Goal: Task Accomplishment & Management: Complete application form

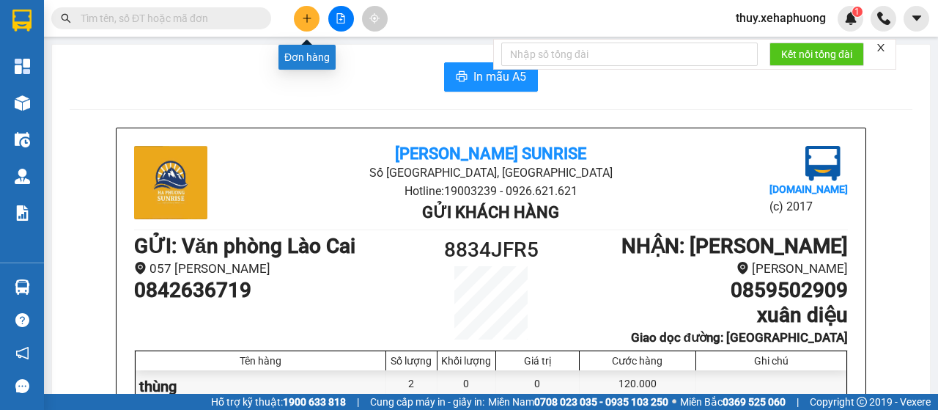
click at [306, 15] on icon "plus" at bounding box center [306, 18] width 1 height 8
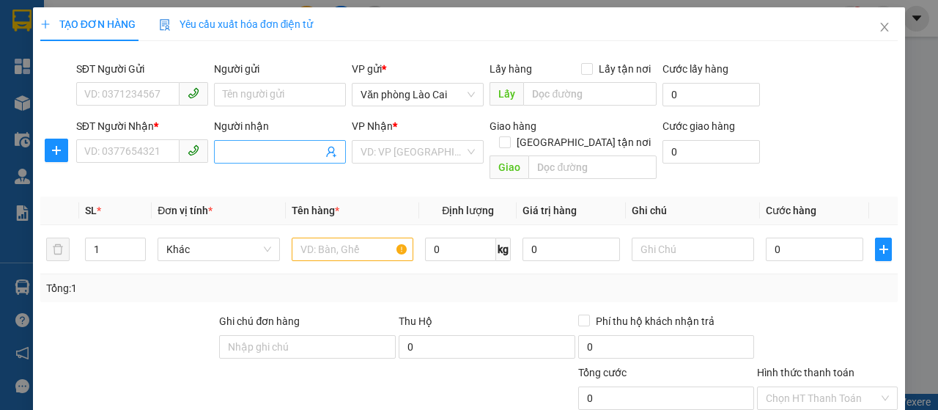
click at [232, 145] on input "Người nhận" at bounding box center [273, 152] width 100 height 16
type input "LÂN"
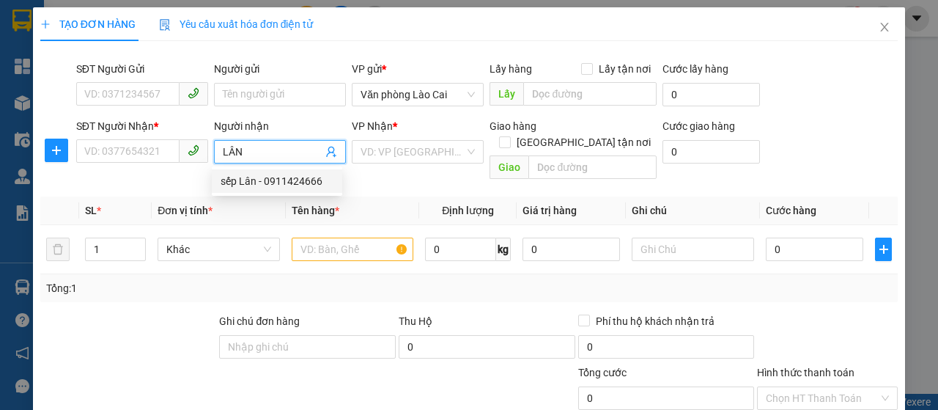
click at [246, 181] on div "sếp Lân - 0911424666" at bounding box center [277, 181] width 113 height 16
type input "0911424666"
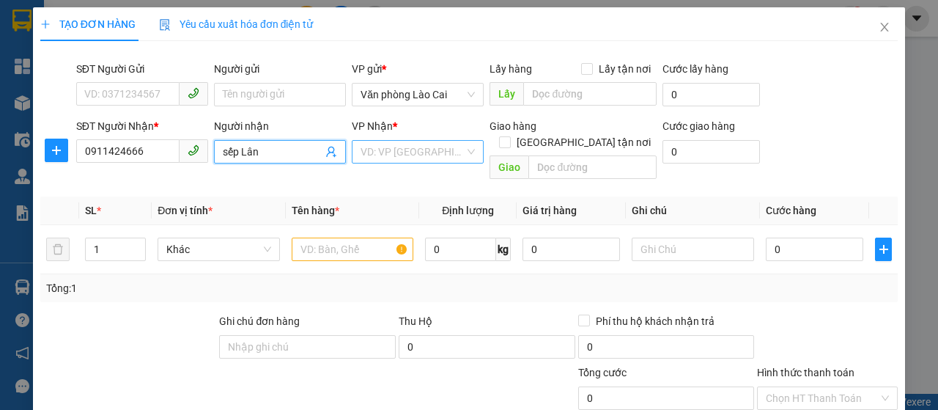
type input "sếp Lân"
click at [405, 152] on input "search" at bounding box center [413, 152] width 104 height 22
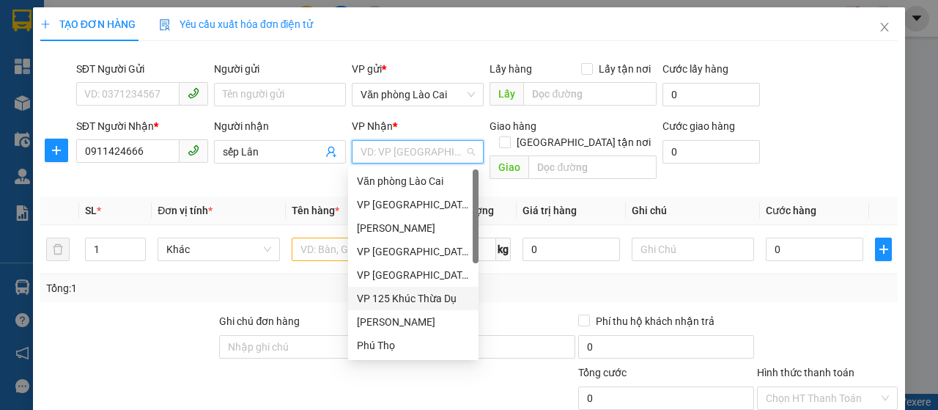
click at [376, 298] on div "VP 125 Khúc Thừa Dụ" at bounding box center [413, 298] width 113 height 16
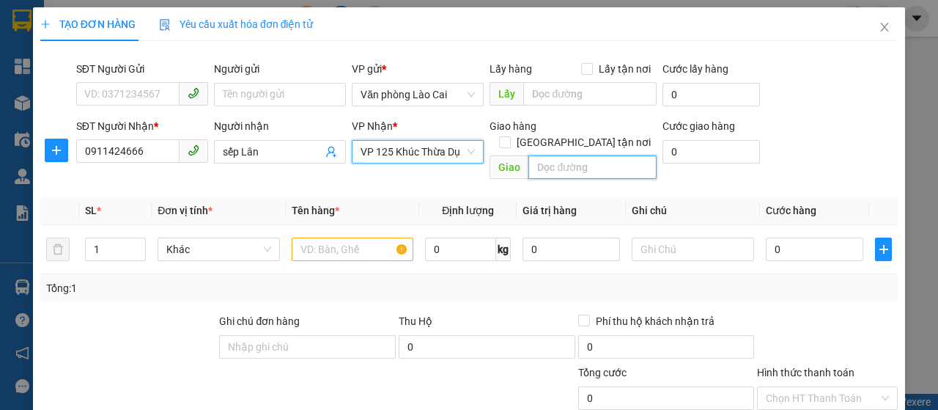
click at [531, 155] on input "text" at bounding box center [593, 166] width 128 height 23
type input "VP 125A KTD"
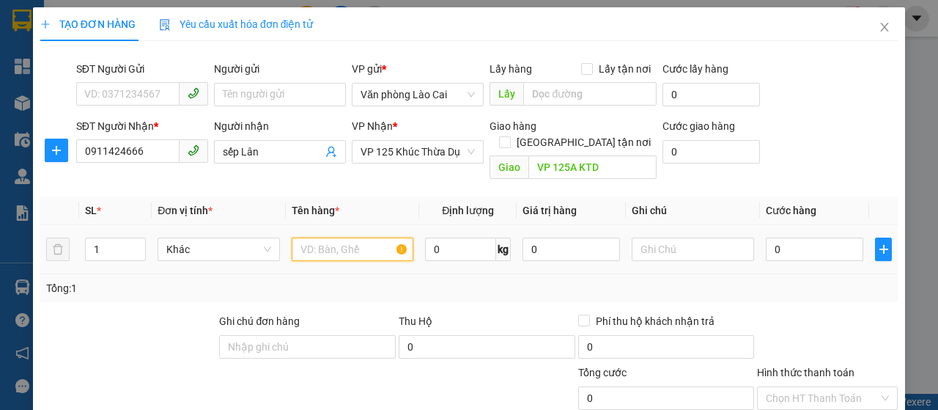
click at [340, 238] on input "text" at bounding box center [353, 249] width 122 height 23
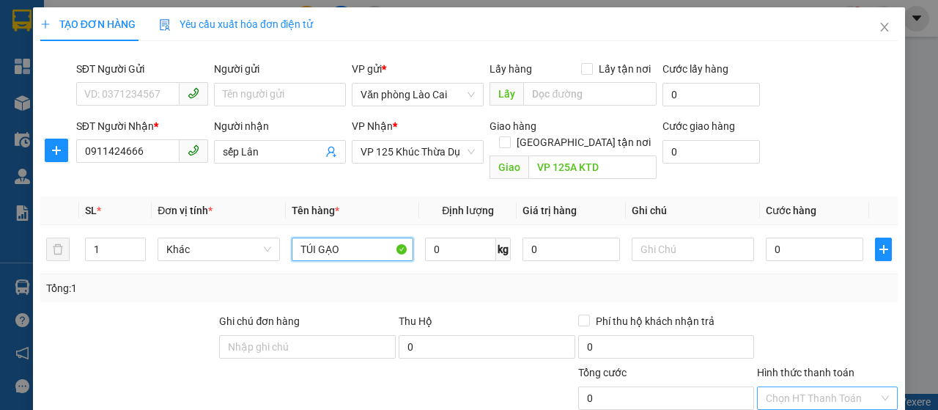
type input "TÚI GẠO"
click at [798, 387] on input "Hình thức thanh toán" at bounding box center [822, 398] width 113 height 22
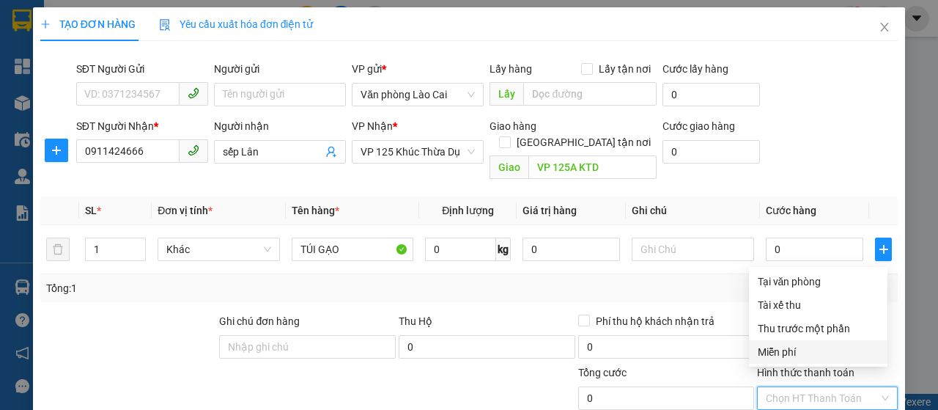
click at [797, 355] on div "Miễn phí" at bounding box center [818, 352] width 121 height 16
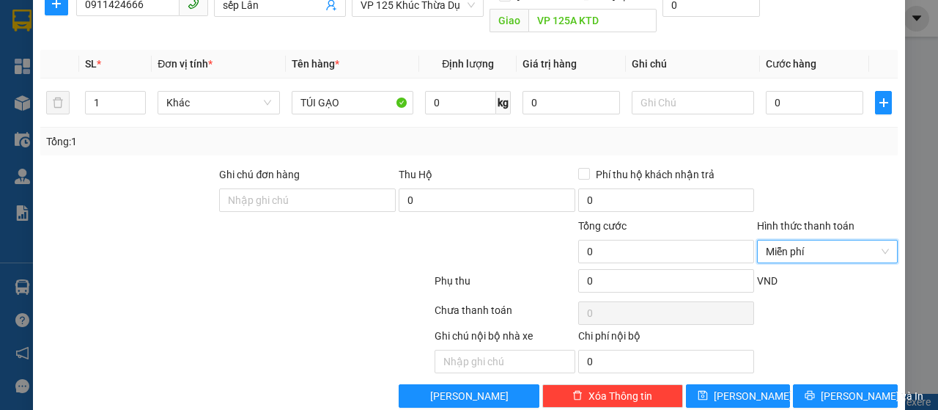
scroll to position [155, 0]
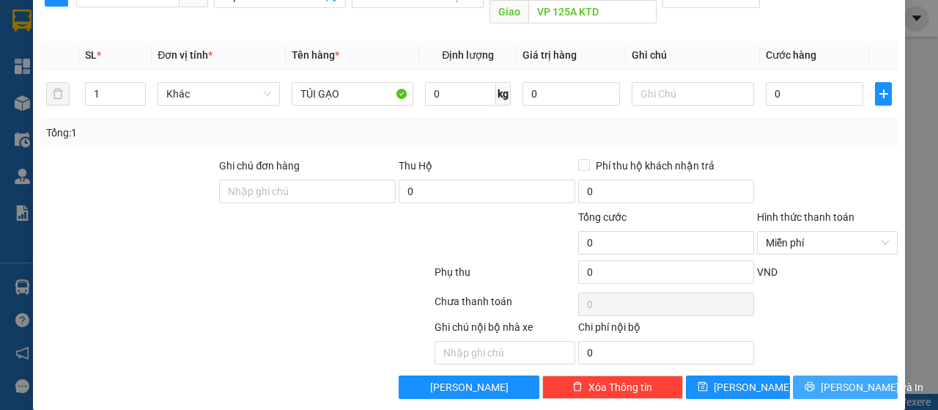
click at [835, 379] on span "[PERSON_NAME] và In" at bounding box center [872, 387] width 103 height 16
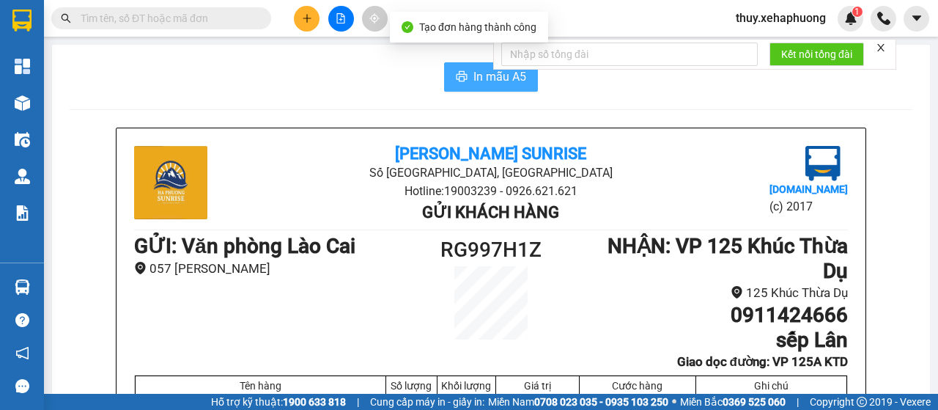
click at [457, 73] on icon "printer" at bounding box center [462, 76] width 11 height 10
click at [308, 23] on icon "plus" at bounding box center [307, 18] width 10 height 10
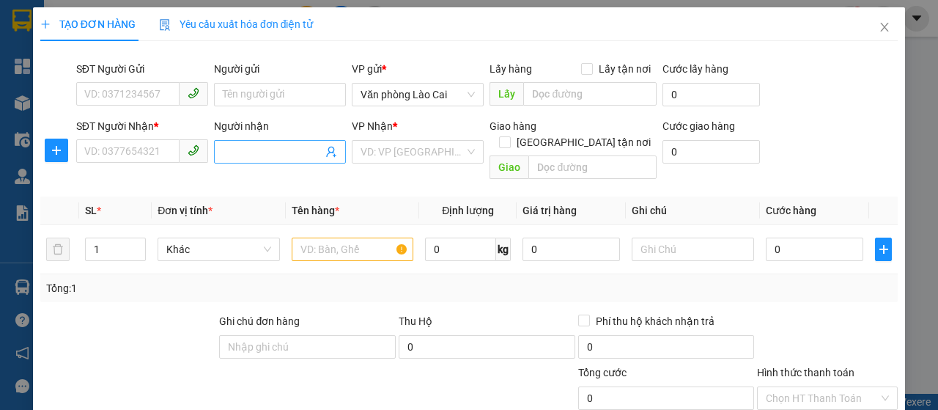
click at [240, 157] on input "Người nhận" at bounding box center [273, 152] width 100 height 16
type input "T"
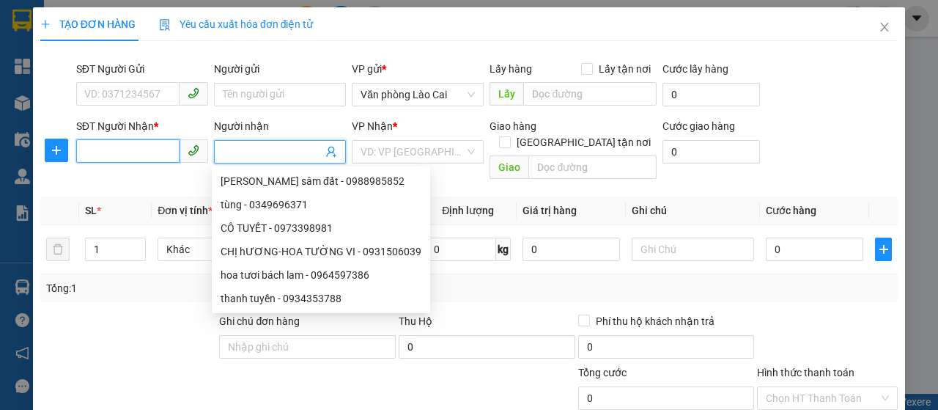
click at [135, 155] on input "SĐT Người Nhận *" at bounding box center [127, 150] width 103 height 23
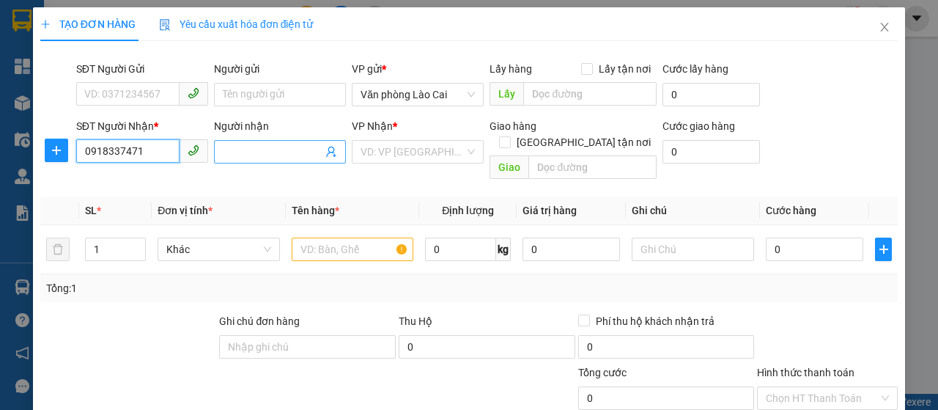
type input "0918337471"
click at [229, 155] on input "Người nhận" at bounding box center [273, 152] width 100 height 16
type input "SẾP TUẤN"
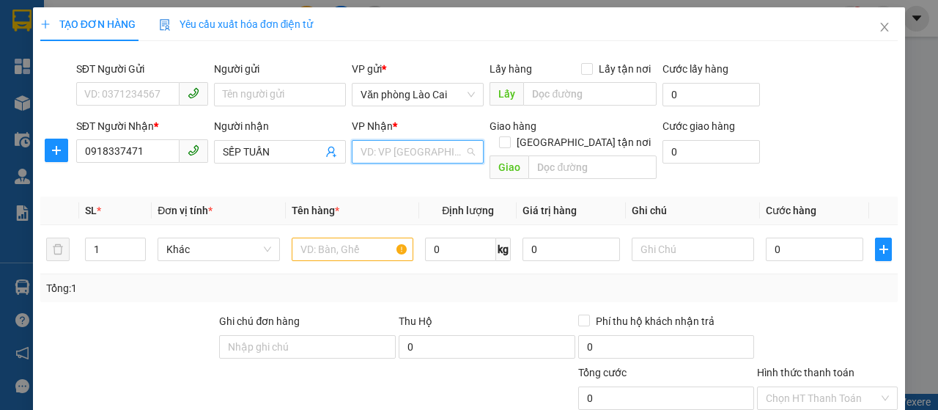
click at [412, 144] on input "search" at bounding box center [413, 152] width 104 height 22
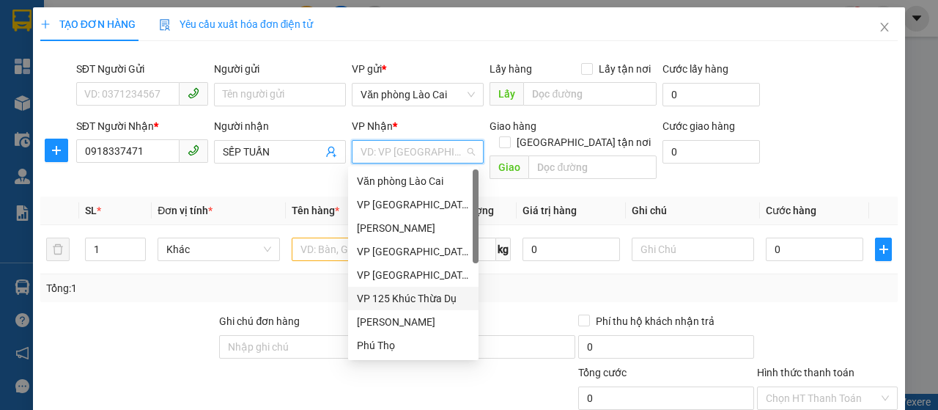
click at [399, 302] on div "VP 125 Khúc Thừa Dụ" at bounding box center [413, 298] width 113 height 16
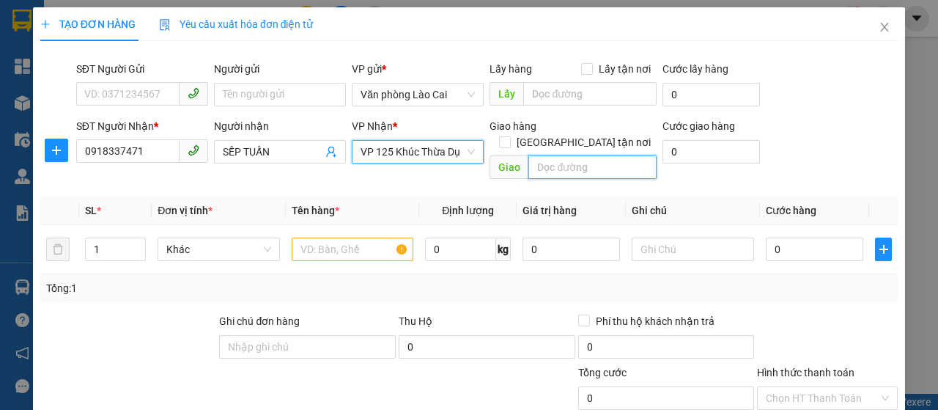
click at [556, 155] on input "text" at bounding box center [593, 166] width 128 height 23
type input "VP 125A KTD"
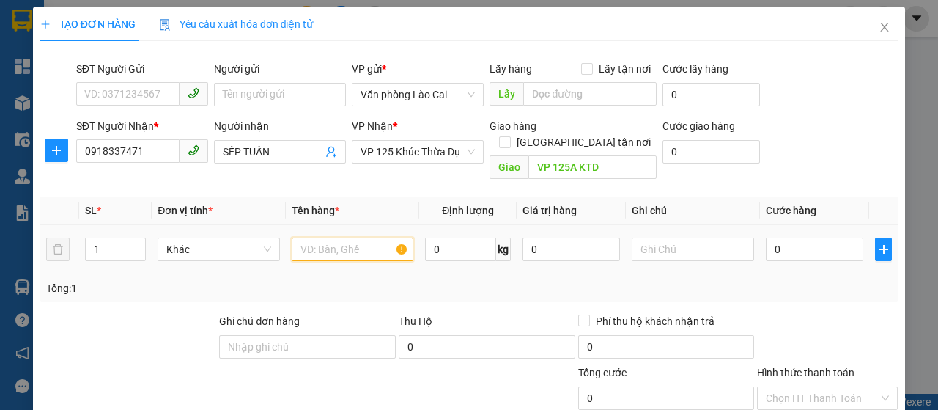
click at [359, 238] on input "text" at bounding box center [353, 249] width 122 height 23
type input "TÚI GẠO"
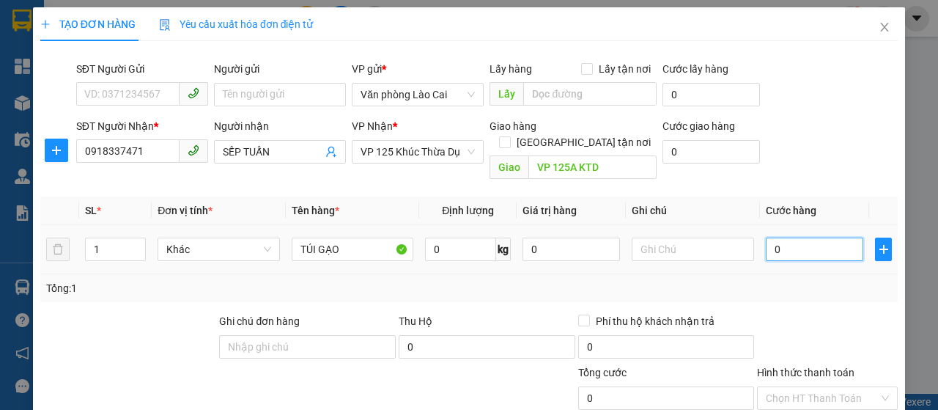
click at [777, 241] on input "0" at bounding box center [815, 249] width 98 height 23
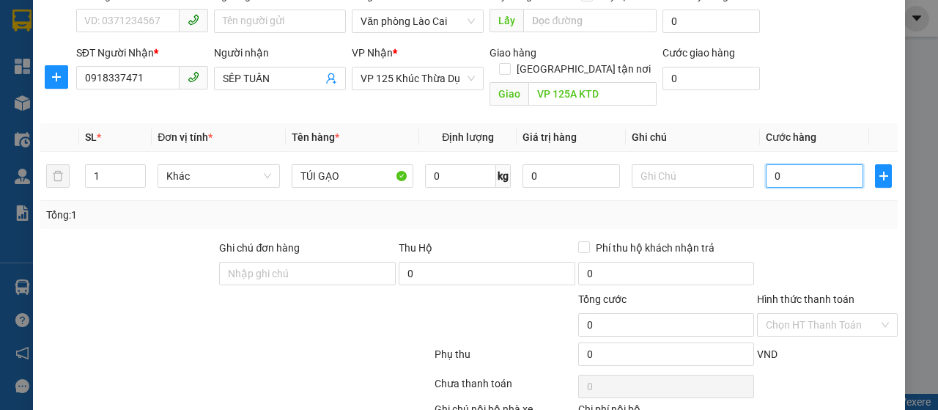
scroll to position [147, 0]
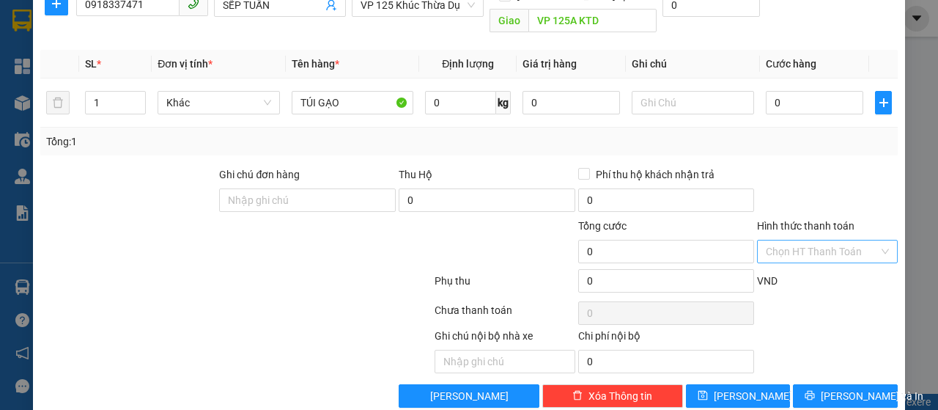
click at [815, 240] on input "Hình thức thanh toán" at bounding box center [822, 251] width 113 height 22
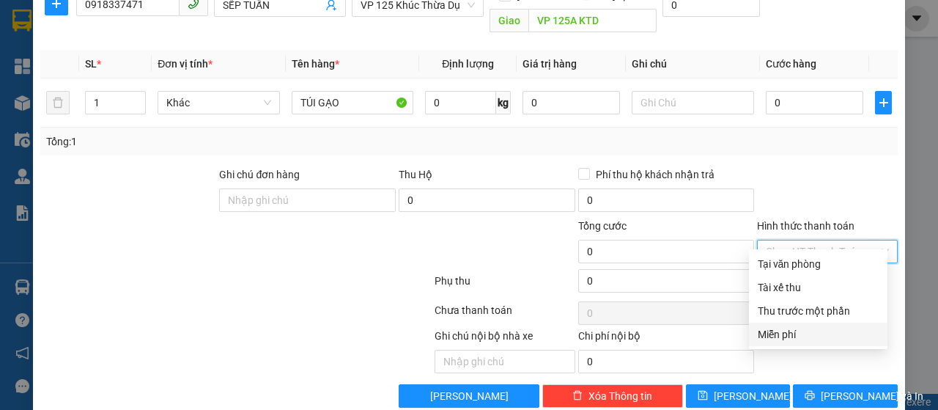
click at [795, 337] on div "Miễn phí" at bounding box center [818, 334] width 121 height 16
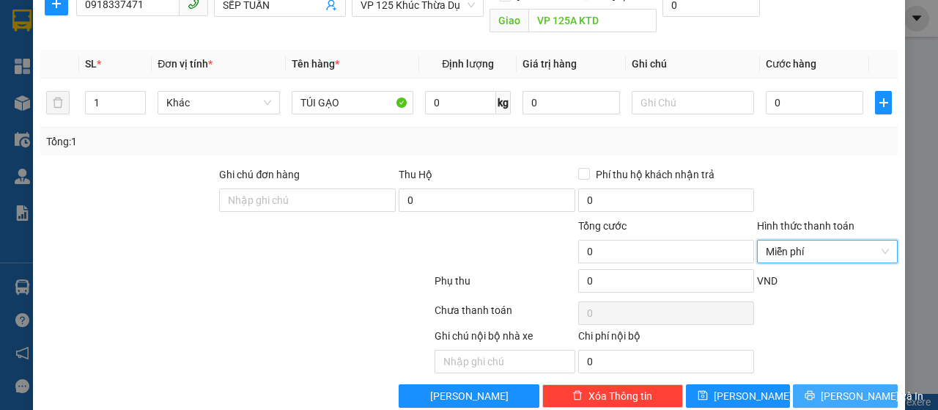
click at [845, 388] on span "[PERSON_NAME] và In" at bounding box center [872, 396] width 103 height 16
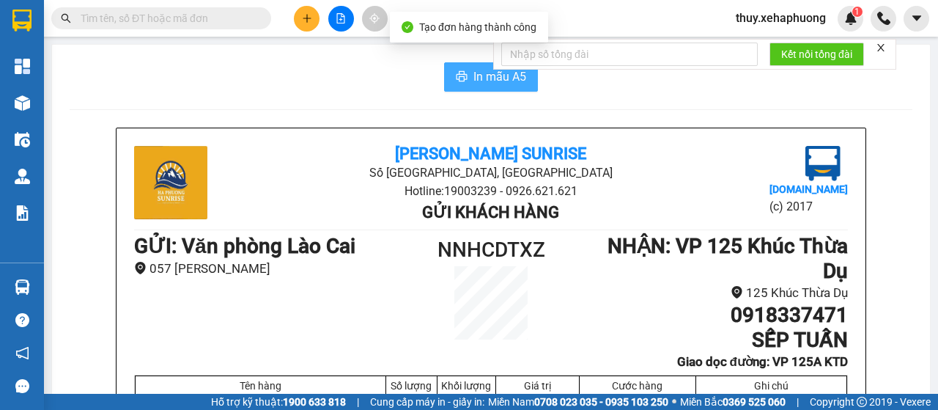
click at [448, 79] on button "In mẫu A5" at bounding box center [491, 76] width 94 height 29
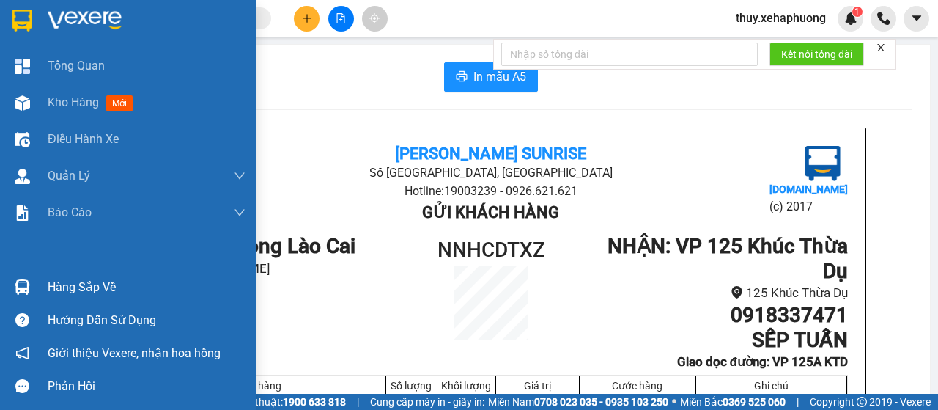
click at [25, 20] on img at bounding box center [21, 21] width 19 height 22
